Goal: Task Accomplishment & Management: Use online tool/utility

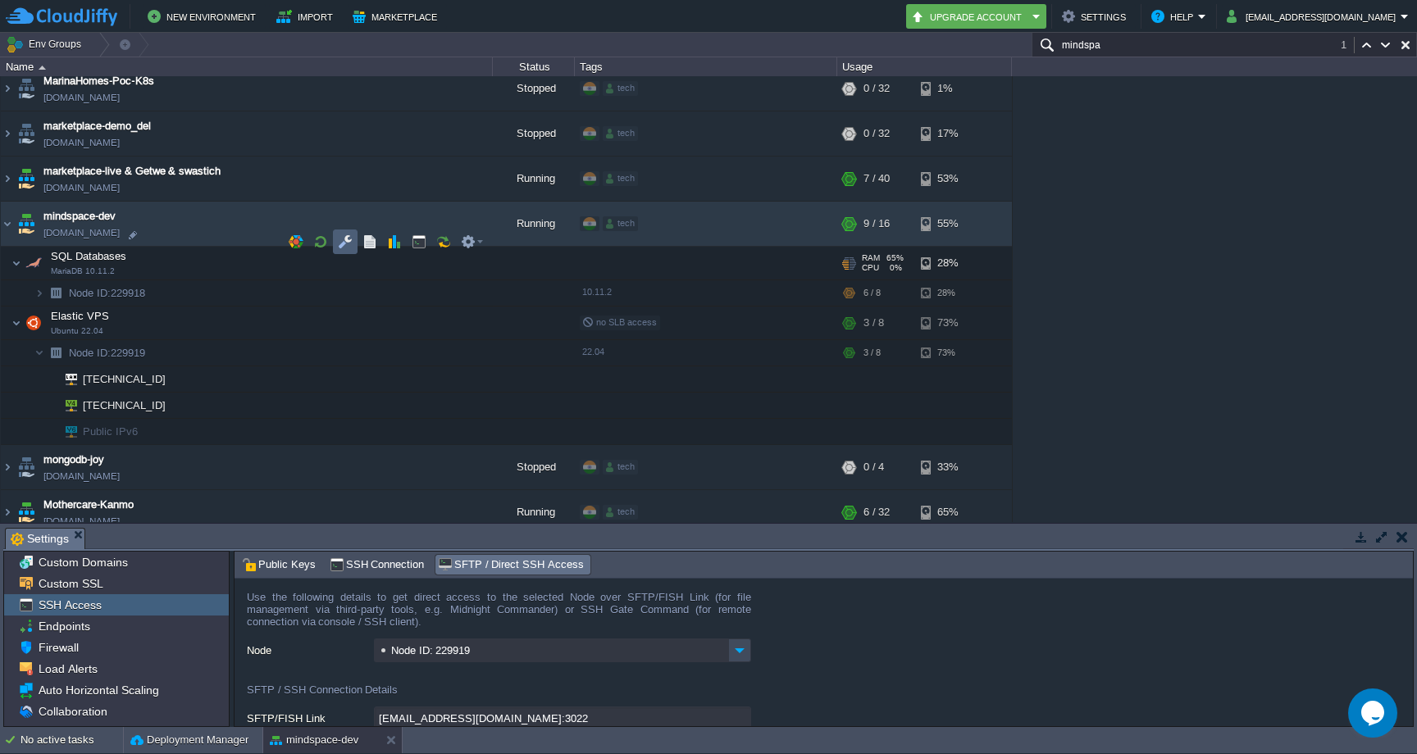
scroll to position [43, 0]
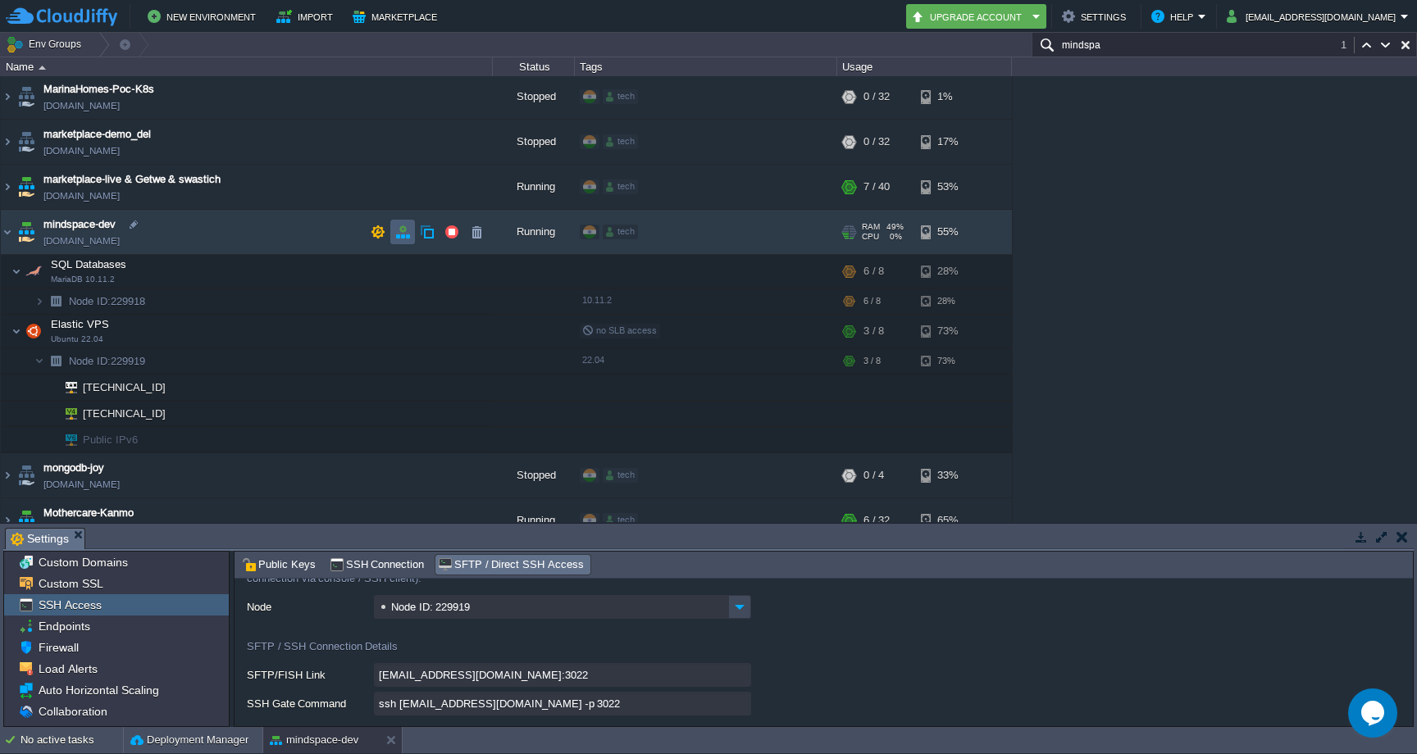
click at [399, 228] on button "button" at bounding box center [402, 232] width 15 height 15
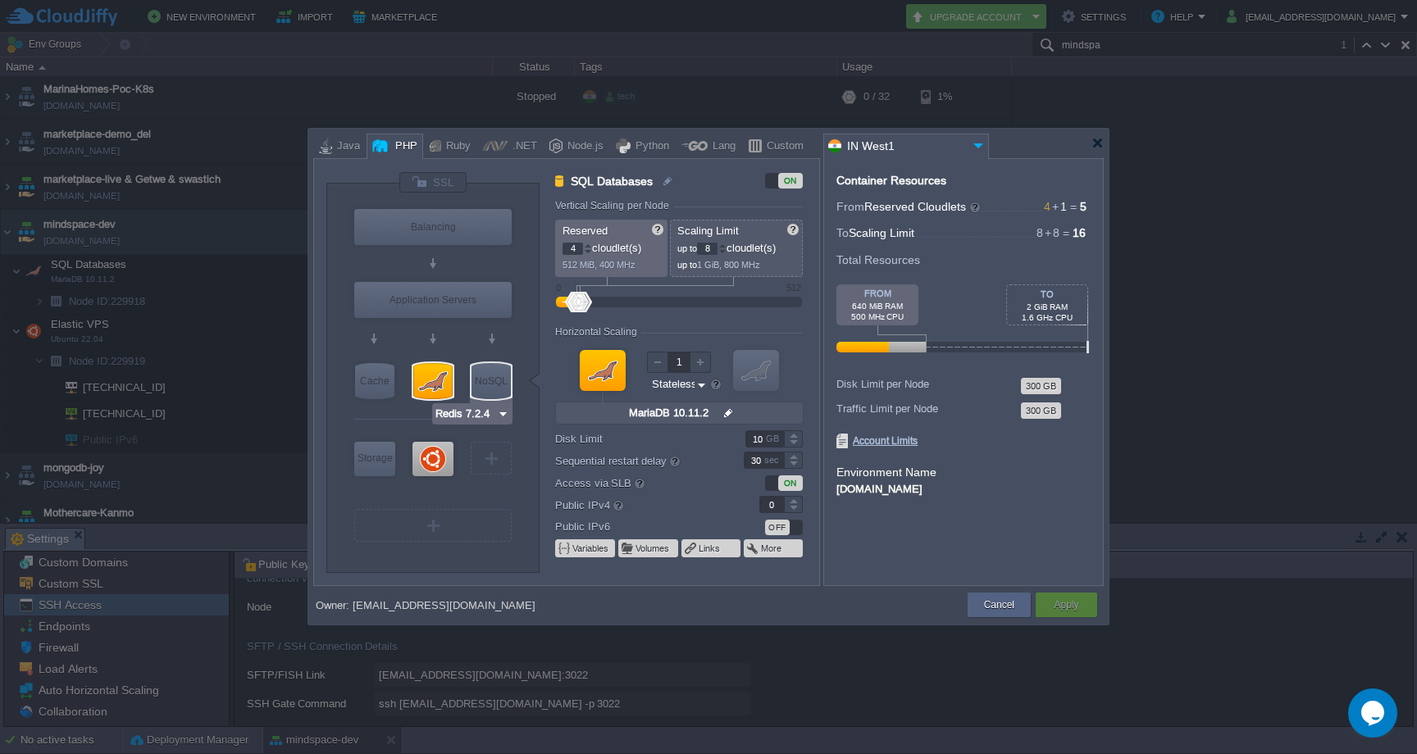
type input "Ubuntu 22.04"
click at [439, 448] on div at bounding box center [432, 459] width 41 height 34
type input "Elastic VPS"
type input "1"
type input "Ubuntu 22.04"
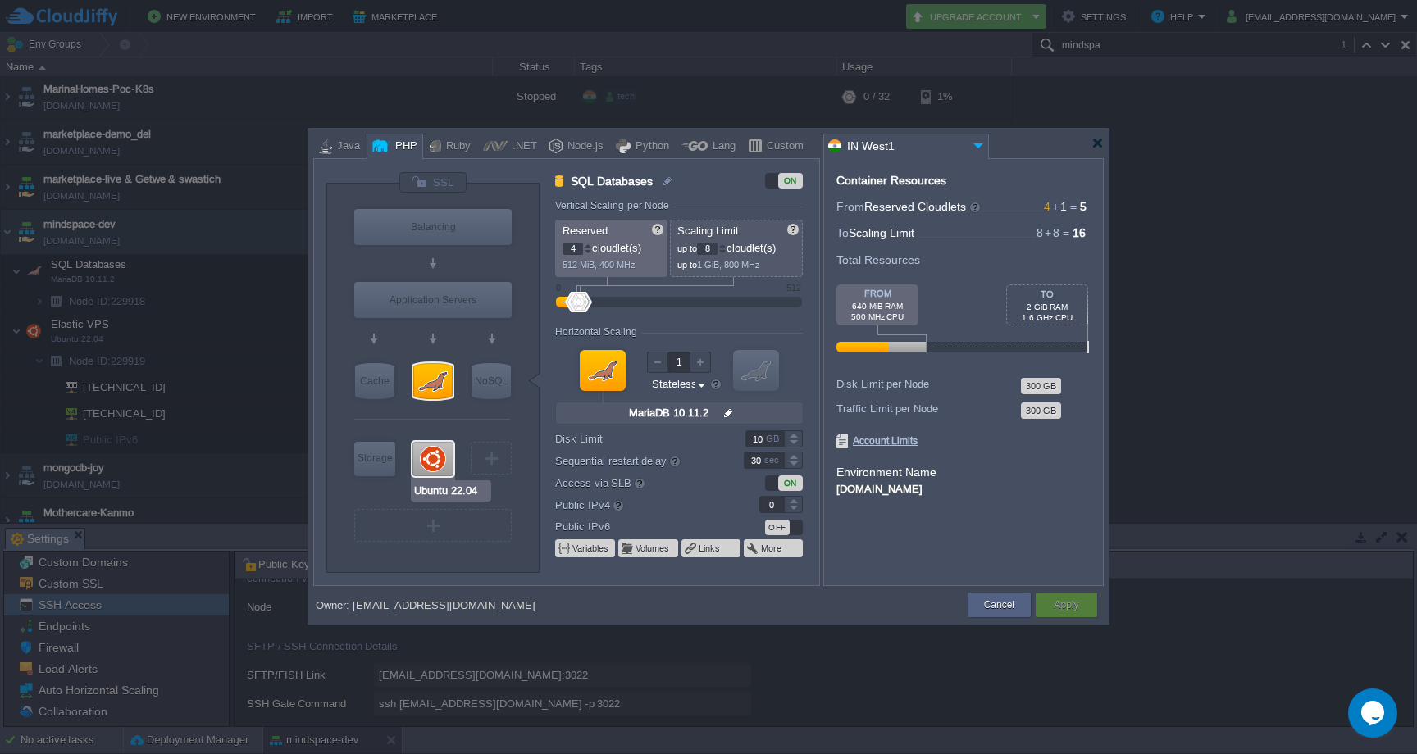
type input "null"
type input "22.04"
type input "Stateful"
type input "15"
type input "1"
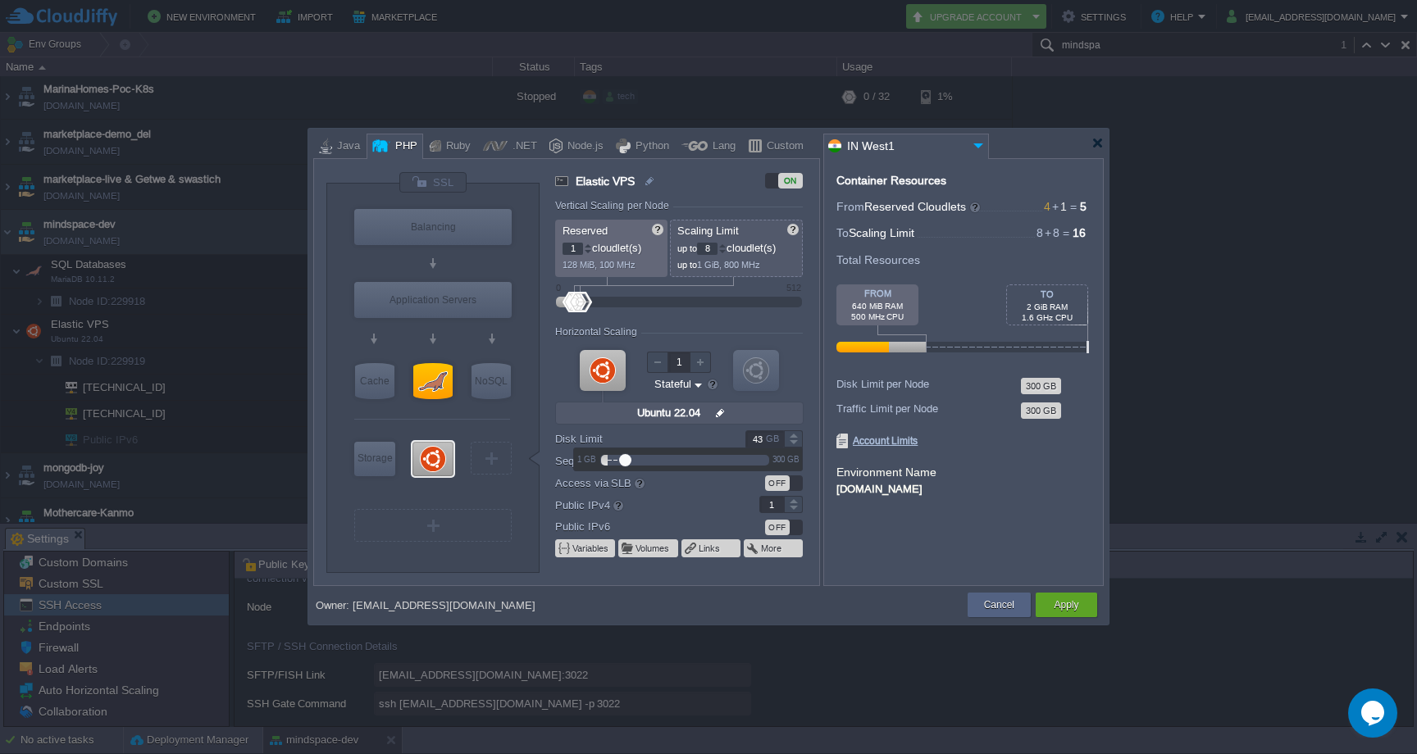
click at [793, 435] on div at bounding box center [793, 434] width 19 height 8
click at [793, 444] on div at bounding box center [793, 443] width 19 height 8
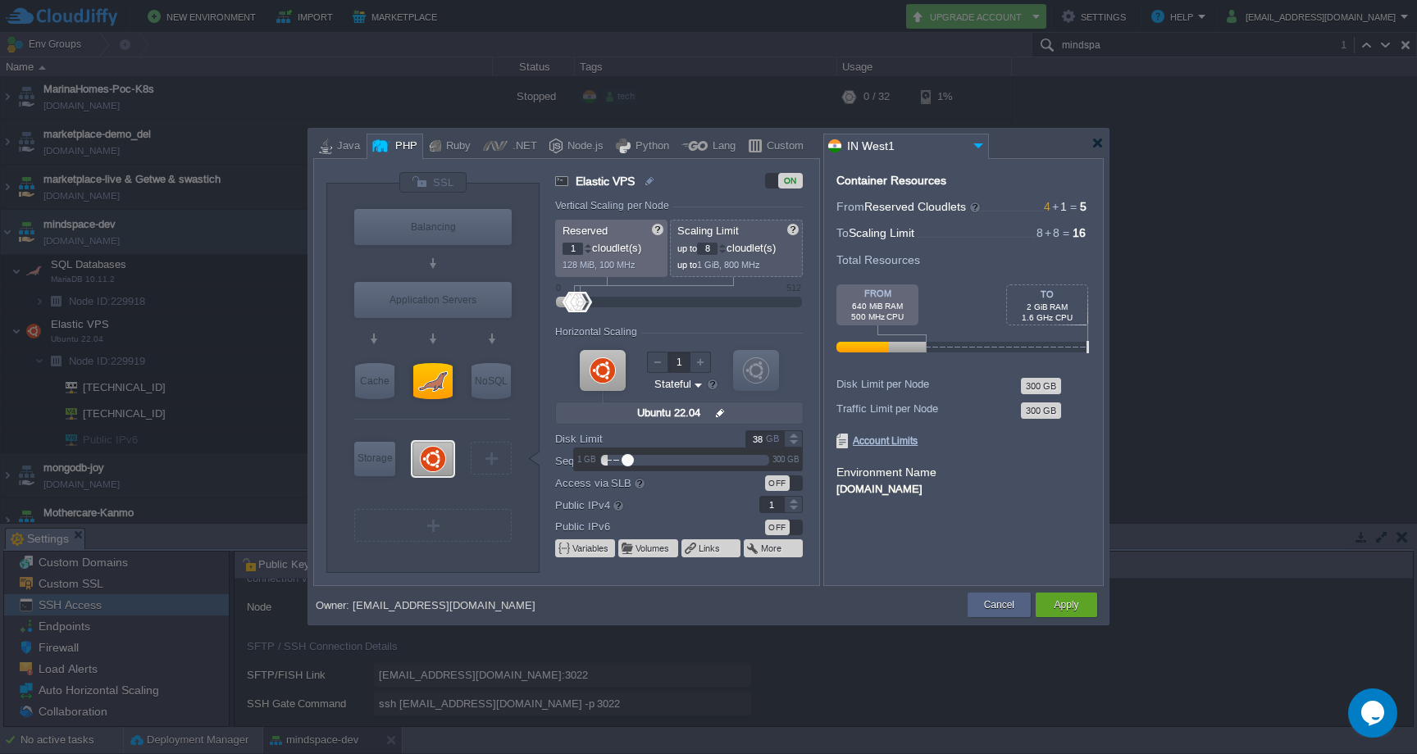
click at [793, 444] on div at bounding box center [793, 443] width 19 height 8
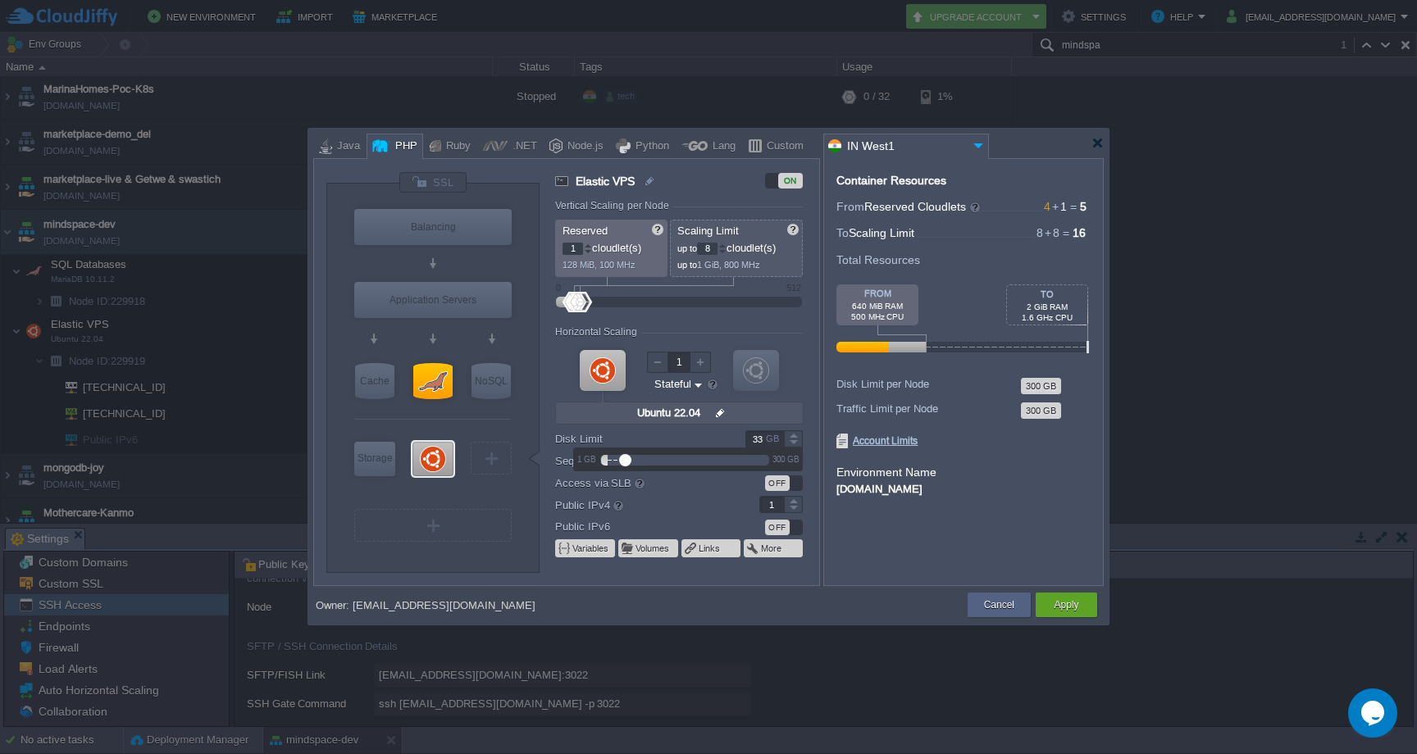
click at [793, 444] on div at bounding box center [793, 443] width 19 height 8
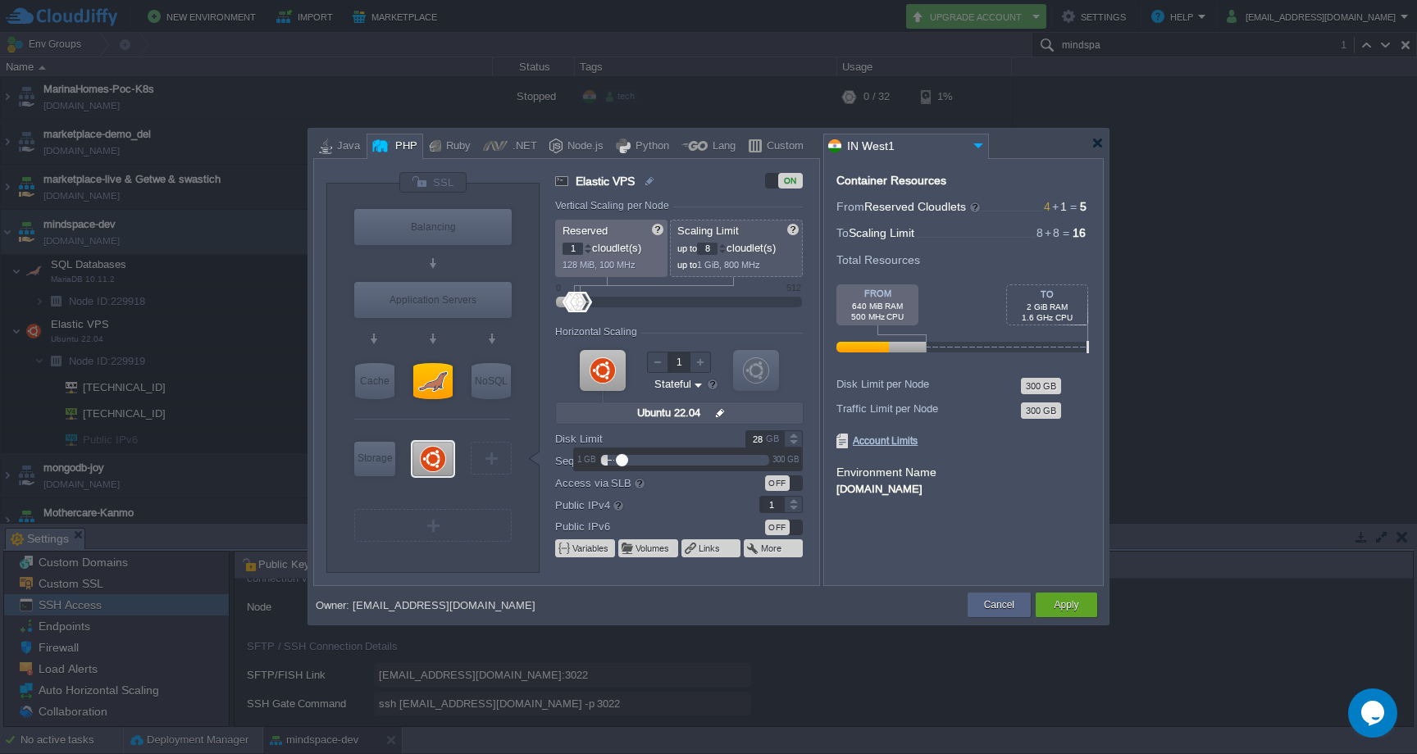
click at [793, 444] on div at bounding box center [793, 443] width 19 height 8
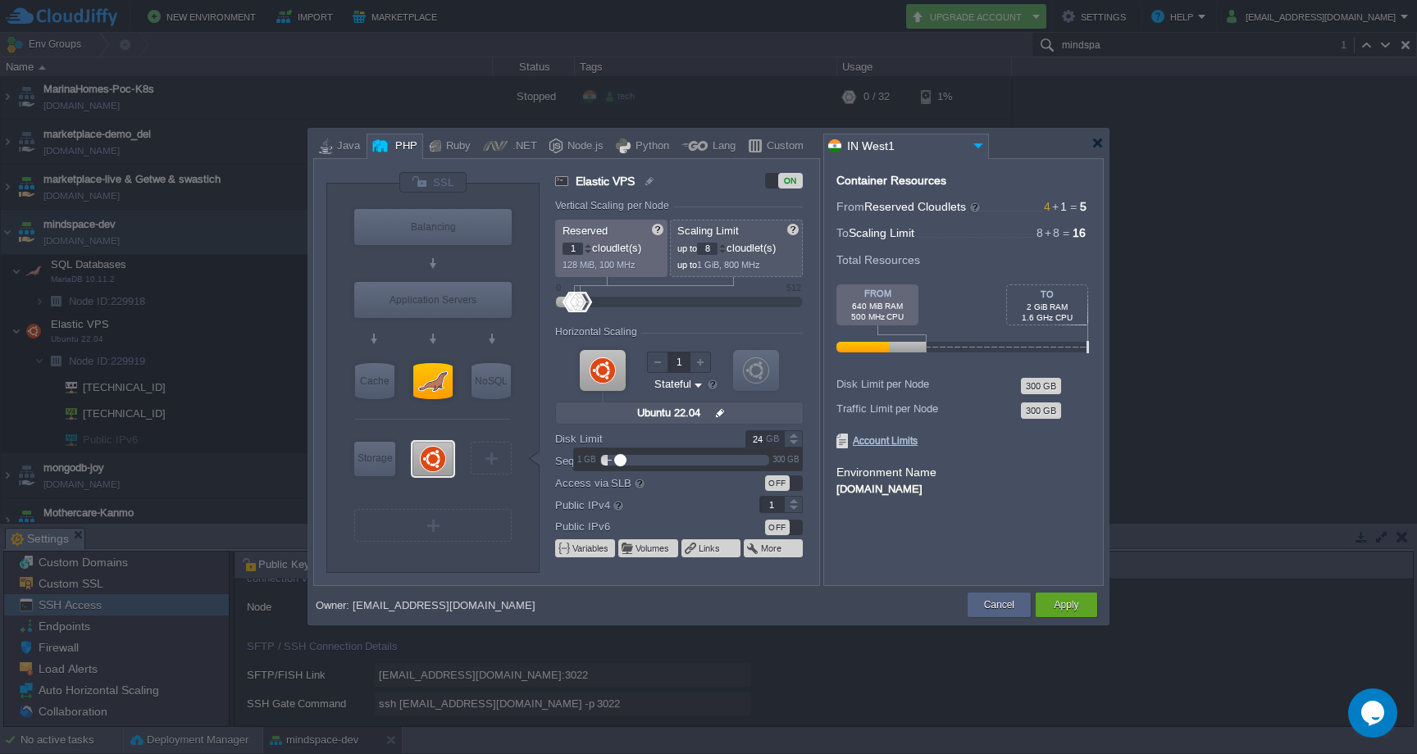
type input "25"
click at [793, 435] on div at bounding box center [793, 434] width 19 height 8
drag, startPoint x: 1045, startPoint y: 597, endPoint x: 1086, endPoint y: 663, distance: 77.4
click at [1050, 604] on div "Apply" at bounding box center [1066, 605] width 61 height 25
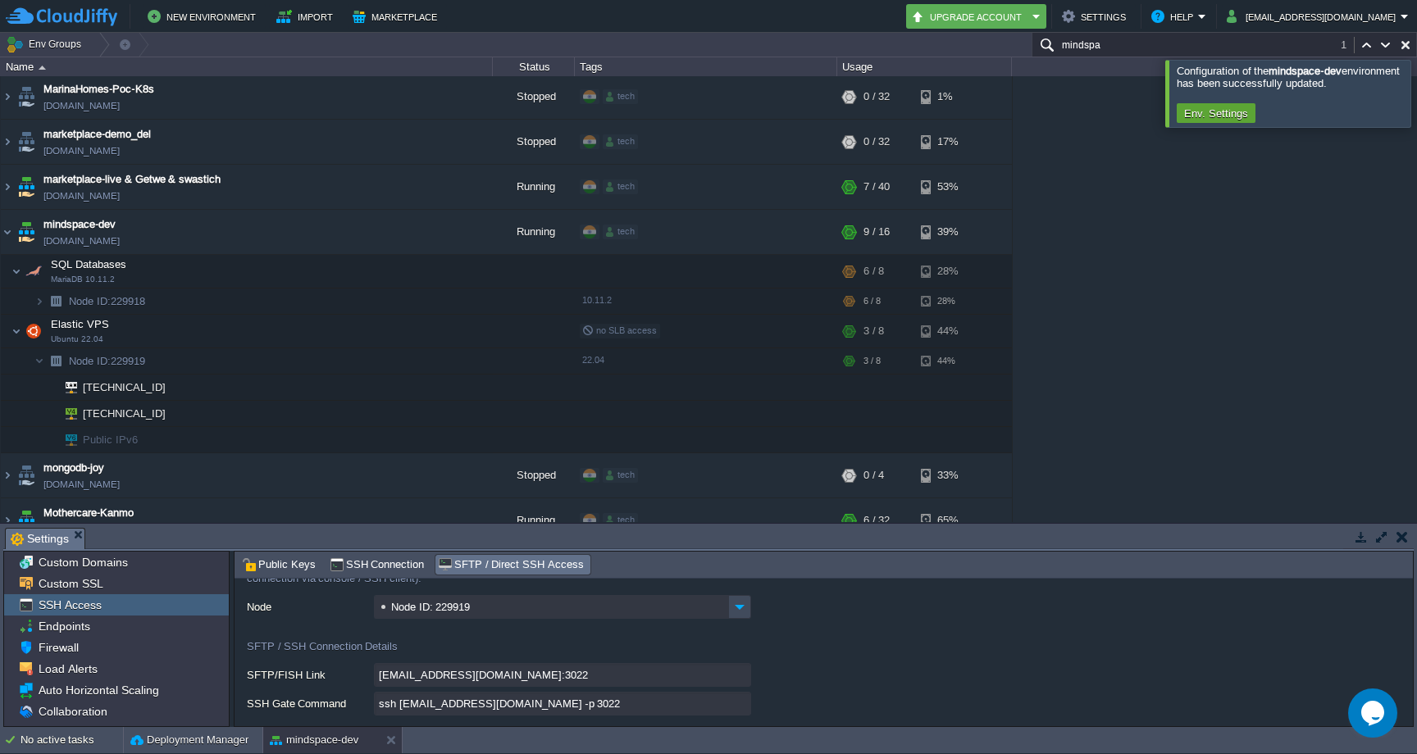
click at [739, 708] on input "ssh [EMAIL_ADDRESS][DOMAIN_NAME] -p 3022" at bounding box center [562, 704] width 377 height 24
